Goal: Information Seeking & Learning: Learn about a topic

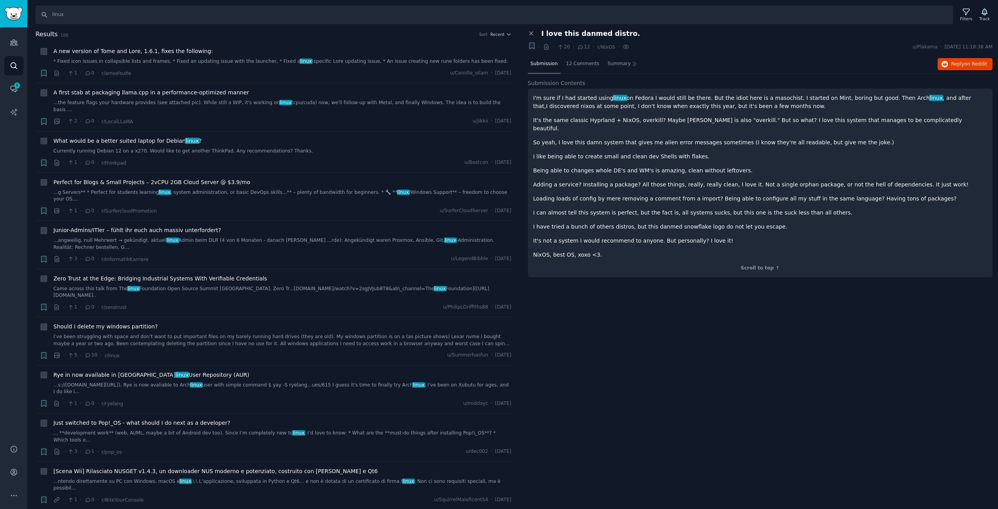
click at [624, 339] on div "Close panel I love this danmed distro. + · · 20 · 12 · r/NixOS · u/[GEOGRAPHIC_…" at bounding box center [760, 270] width 476 height 480
click at [497, 35] on span "Recent" at bounding box center [497, 34] width 14 height 5
click at [475, 73] on div "Comments" at bounding box center [472, 77] width 73 height 14
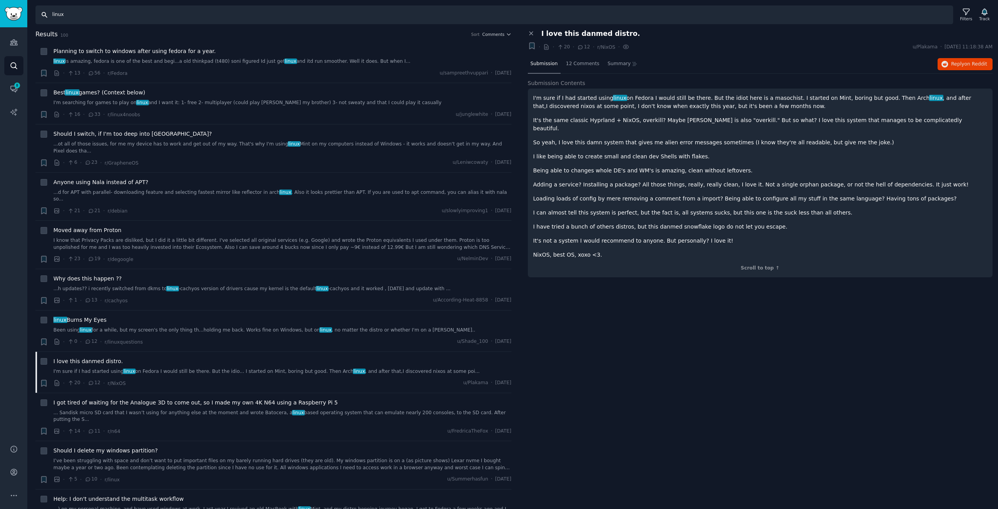
click at [98, 15] on input "linux" at bounding box center [494, 14] width 918 height 19
drag, startPoint x: 112, startPoint y: 12, endPoint x: 47, endPoint y: 10, distance: 65.5
click at [47, 10] on input "linux" at bounding box center [494, 14] width 918 height 19
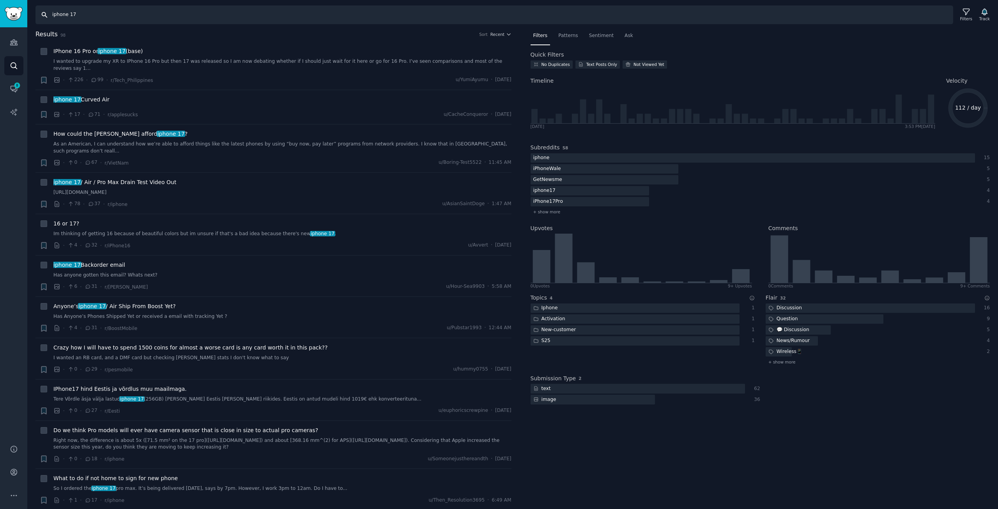
click at [168, 16] on input "iphone 17" at bounding box center [494, 14] width 918 height 19
type input "iphone 17 teardown"
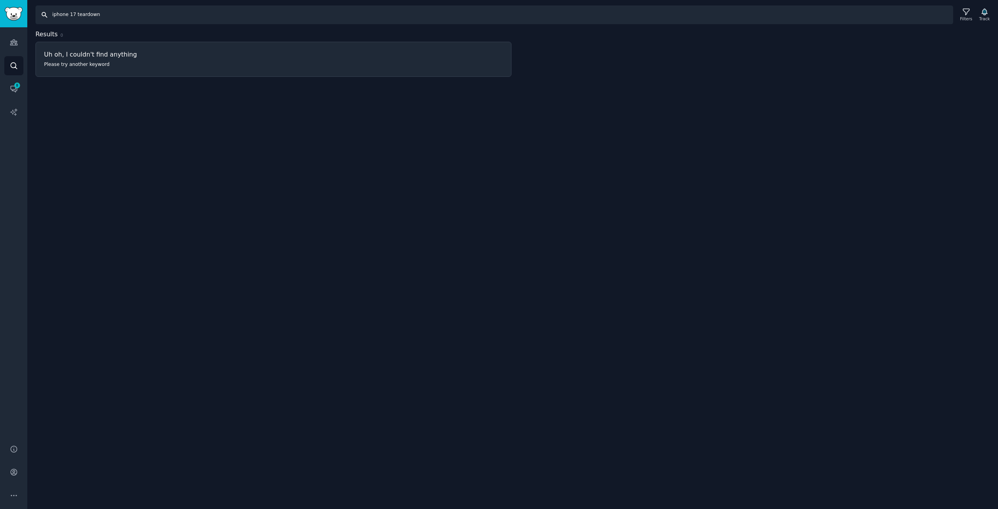
drag, startPoint x: 74, startPoint y: 14, endPoint x: 117, endPoint y: 15, distance: 42.5
click at [117, 15] on input "iphone 17 teardown" at bounding box center [494, 14] width 918 height 19
